Goal: Information Seeking & Learning: Learn about a topic

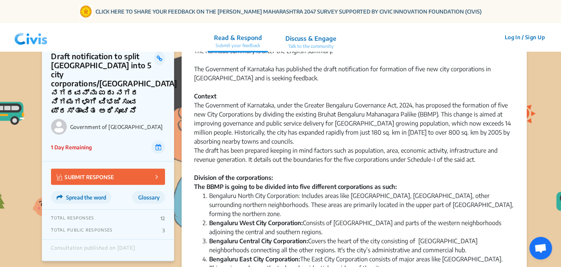
scroll to position [38, 0]
drag, startPoint x: 305, startPoint y: 105, endPoint x: 412, endPoint y: 106, distance: 106.9
click at [412, 106] on div "The Government of Karnataka, under the Greater Bengaluru Governance Act, 2024, …" at bounding box center [354, 146] width 321 height 91
copy div "Greater Bengaluru Governance Act, 2024"
click at [276, 112] on div "The Government of Karnataka, under the Greater Bengaluru Governance Act, 2024, …" at bounding box center [354, 146] width 321 height 91
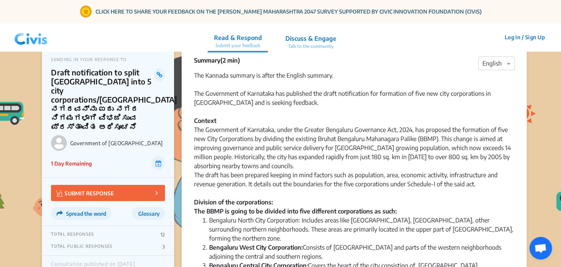
scroll to position [13, 0]
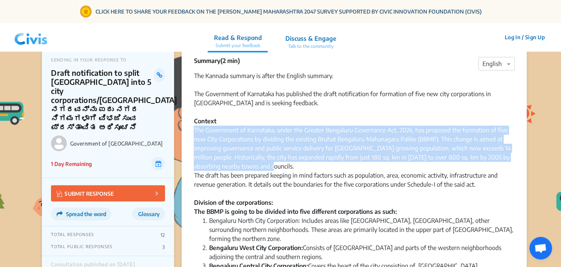
drag, startPoint x: 195, startPoint y: 132, endPoint x: 271, endPoint y: 167, distance: 84.0
click at [271, 167] on div "The Government of Karnataka, under the Greater Bengaluru Governance Act, 2024, …" at bounding box center [354, 171] width 321 height 91
click at [200, 134] on div "The Government of Karnataka, under the Greater Bengaluru Governance Act, 2024, …" at bounding box center [354, 171] width 321 height 91
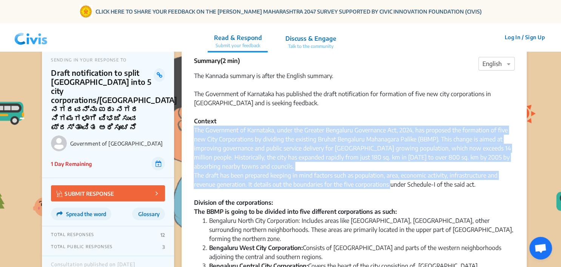
drag, startPoint x: 193, startPoint y: 128, endPoint x: 389, endPoint y: 186, distance: 204.4
click at [389, 186] on div "The Government of Karnataka, under the Greater Bengaluru Governance Act, 2024, …" at bounding box center [354, 171] width 321 height 91
copy div "The Government of Karnataka, under the Greater Bengaluru Governance Act, 2024, …"
click at [422, 162] on div "The Government of Karnataka, under the Greater Bengaluru Governance Act, 2024, …" at bounding box center [354, 171] width 321 height 91
